Goal: Transaction & Acquisition: Purchase product/service

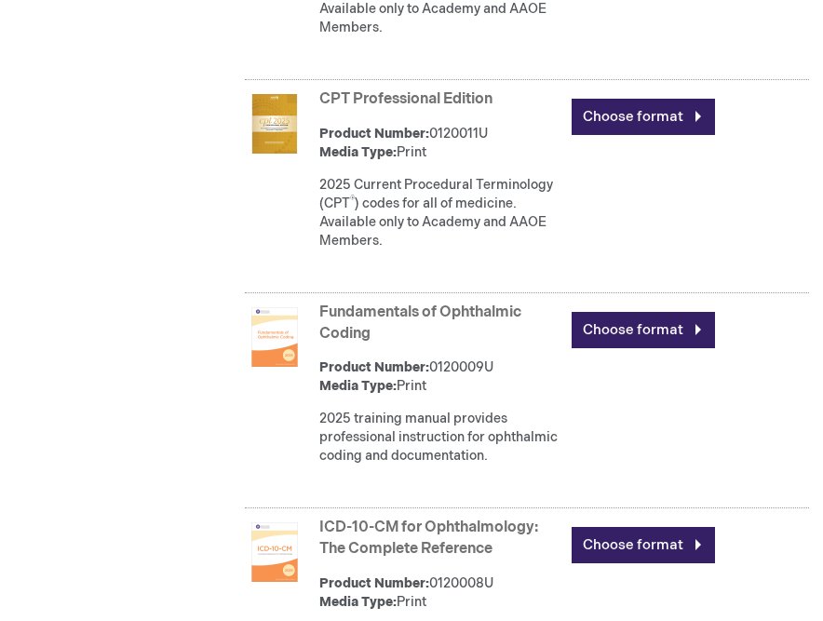
scroll to position [1583, 0]
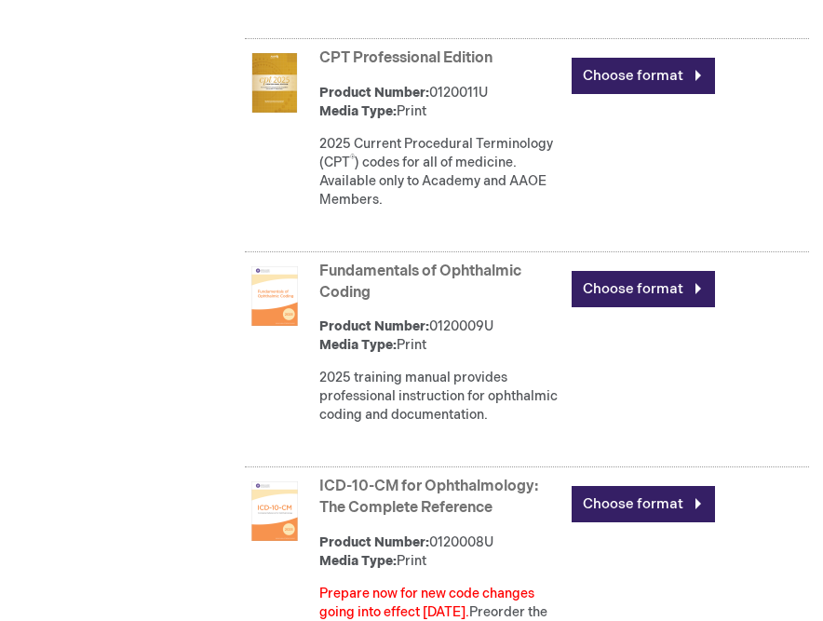
click at [419, 270] on link "Fundamentals of Ophthalmic Coding" at bounding box center [420, 282] width 202 height 39
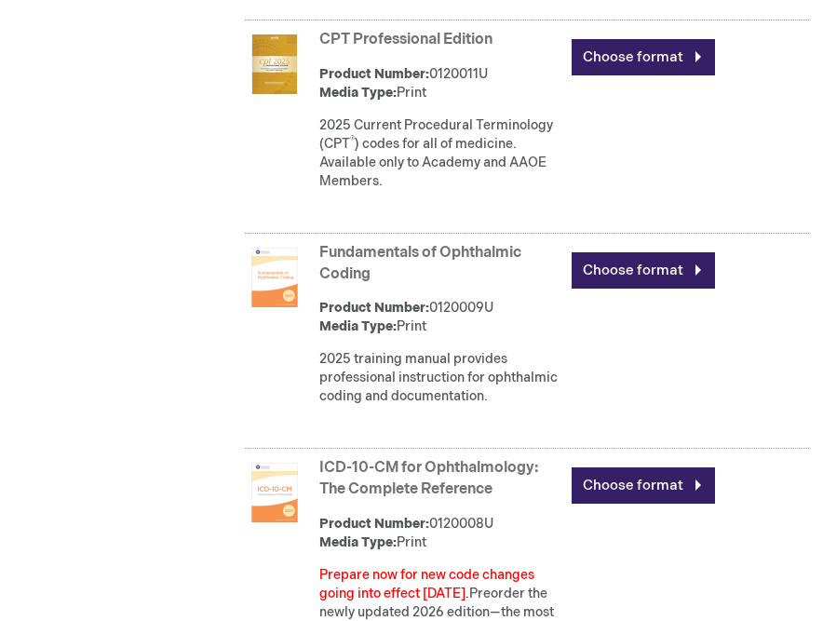
scroll to position [1583, 0]
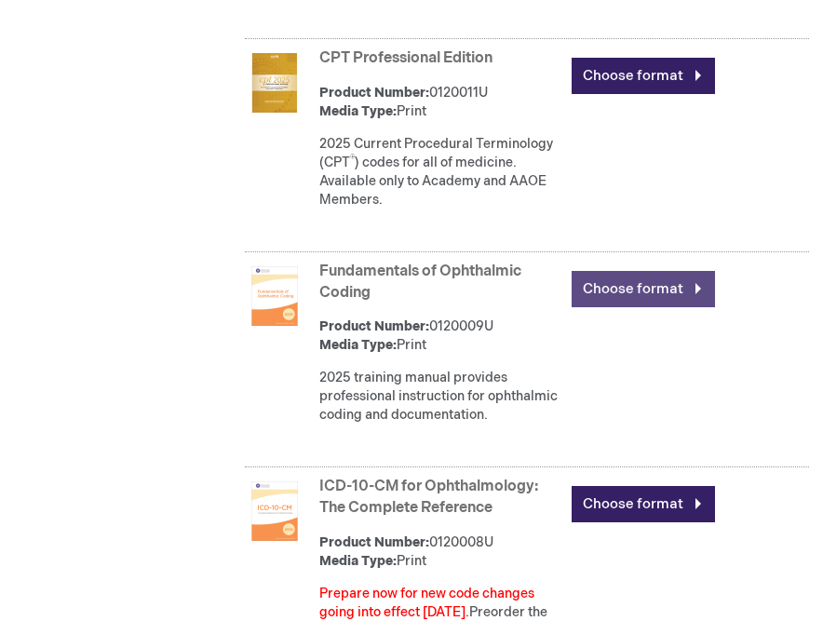
click at [684, 287] on link "Choose format" at bounding box center [643, 289] width 143 height 36
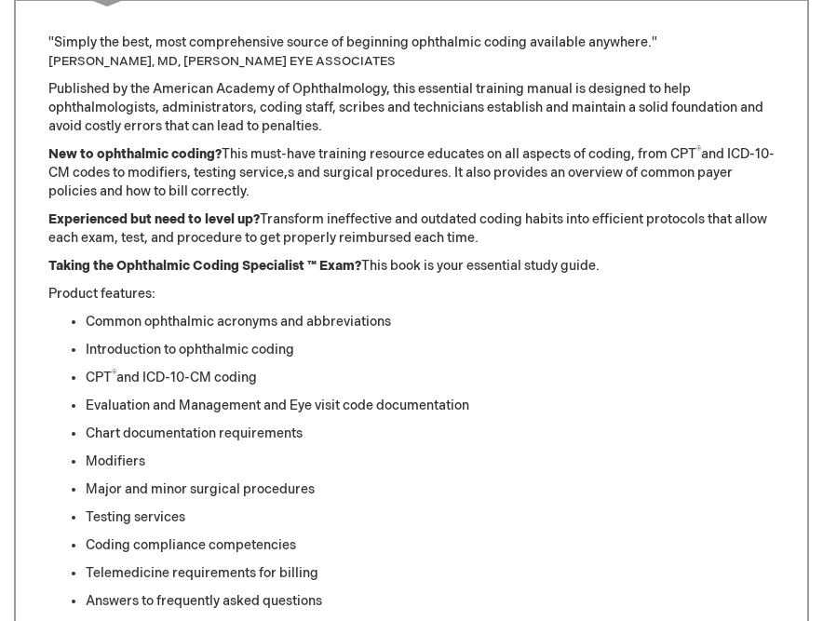
scroll to position [186, 0]
